Goal: Find specific page/section: Find specific page/section

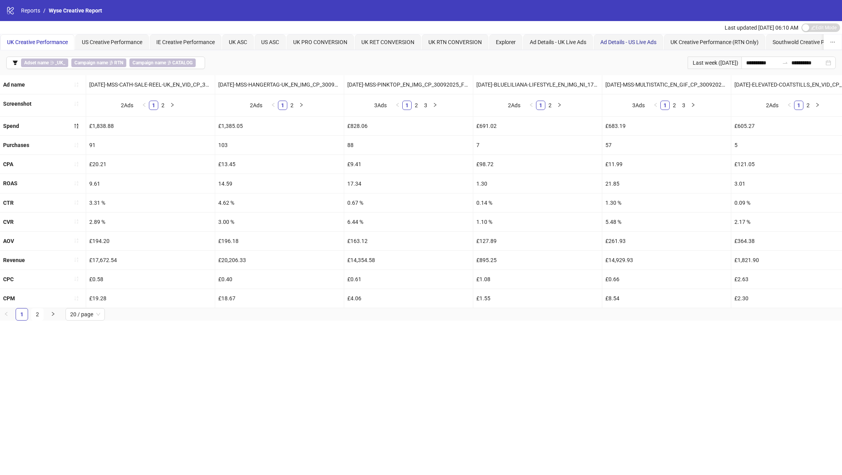
click at [639, 41] on span "Ad Details - US Live Ads" at bounding box center [628, 42] width 56 height 6
click at [566, 44] on span "Ad Details - UK Live Ads" at bounding box center [558, 42] width 57 height 6
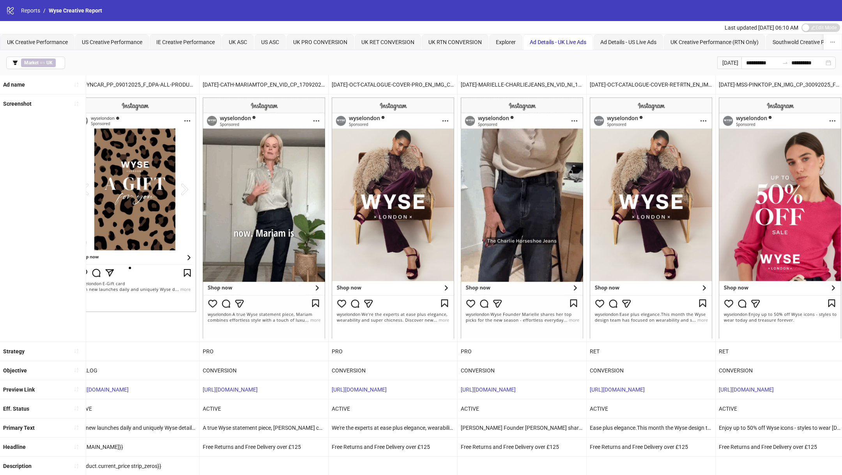
scroll to position [50, 0]
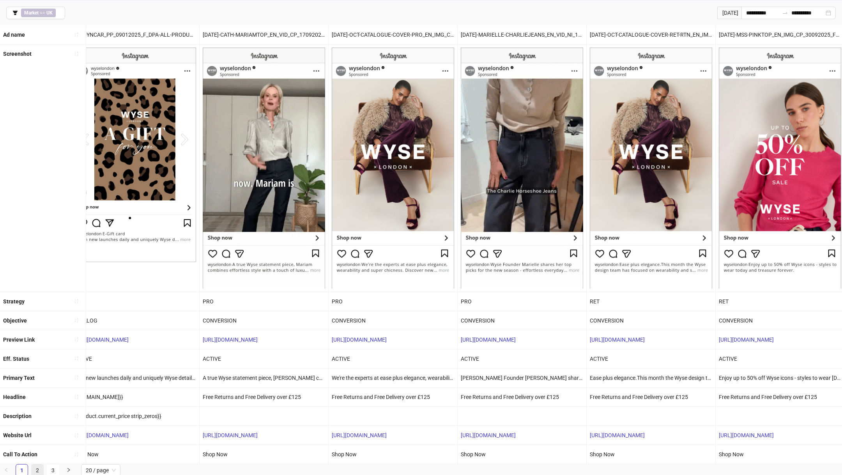
click at [37, 469] on link "2" at bounding box center [38, 470] width 12 height 12
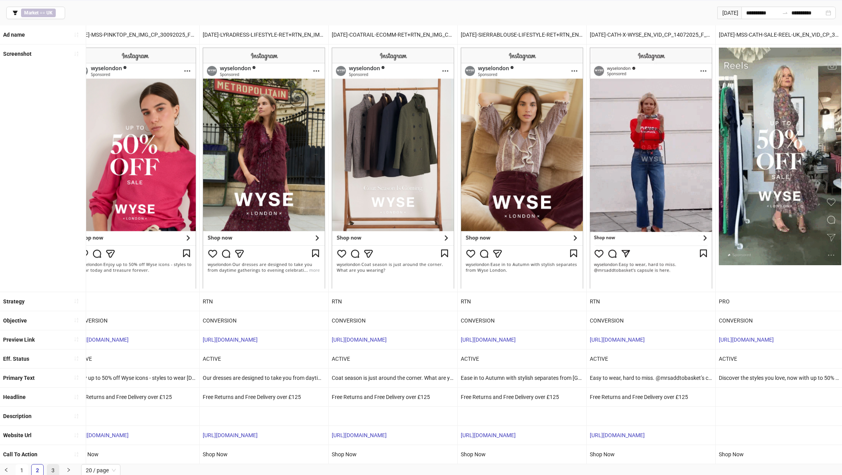
click at [52, 468] on link "3" at bounding box center [53, 470] width 12 height 12
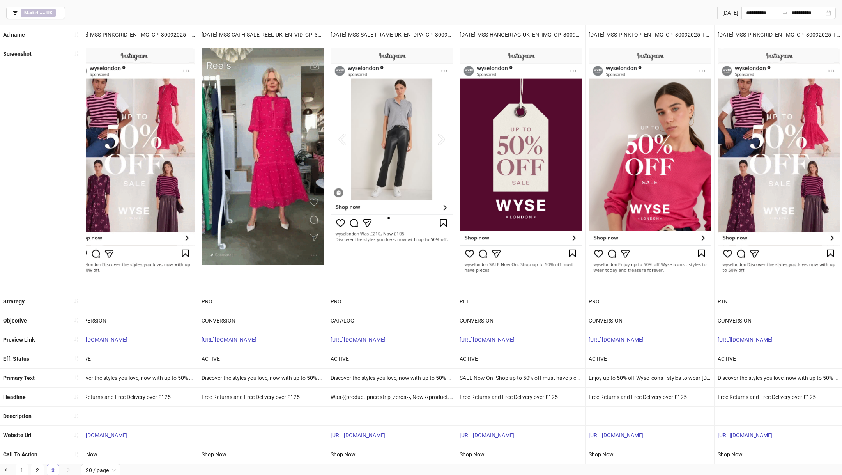
click at [52, 471] on link "3" at bounding box center [53, 470] width 12 height 12
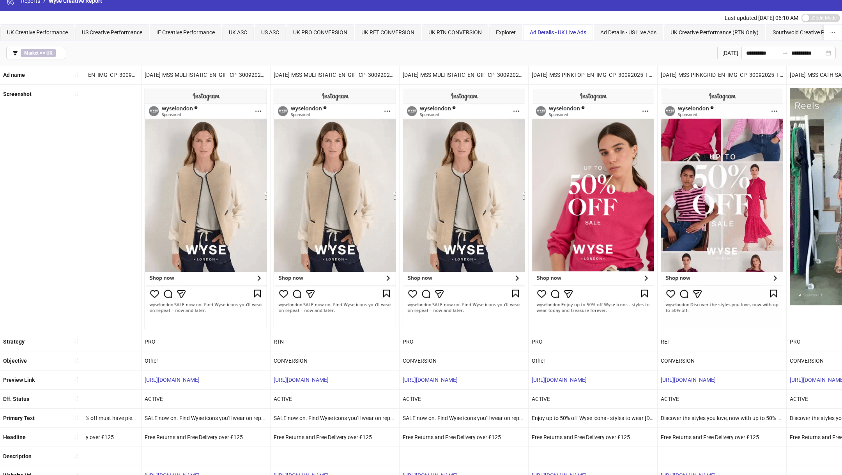
scroll to position [0, 0]
